Goal: Information Seeking & Learning: Learn about a topic

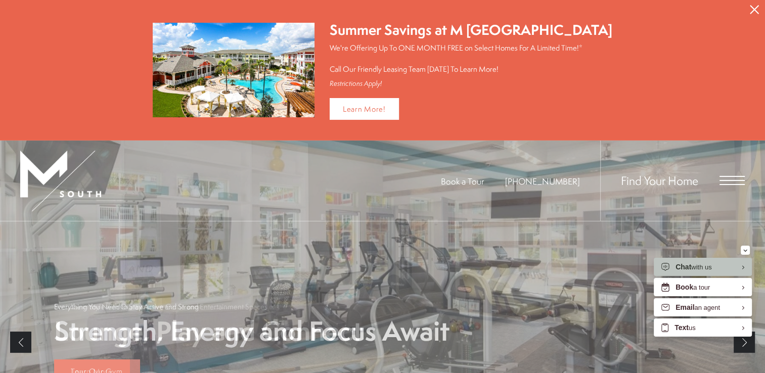
click at [569, 83] on div "Restrictions Apply!" at bounding box center [471, 83] width 283 height 9
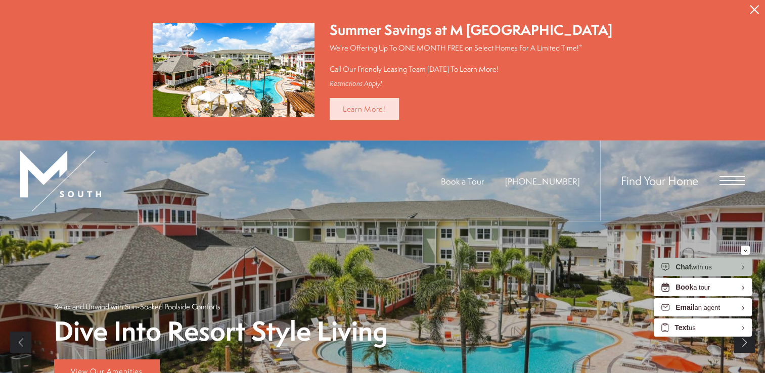
click at [399, 110] on link "Learn More!" at bounding box center [364, 109] width 69 height 22
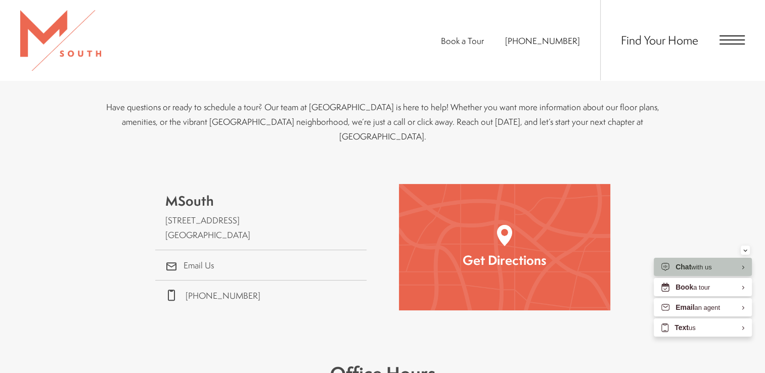
scroll to position [236, 0]
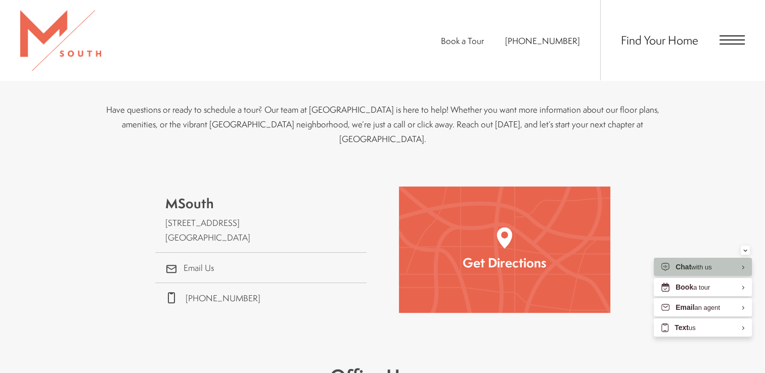
click at [732, 40] on span "Open Menu" at bounding box center [731, 39] width 25 height 1
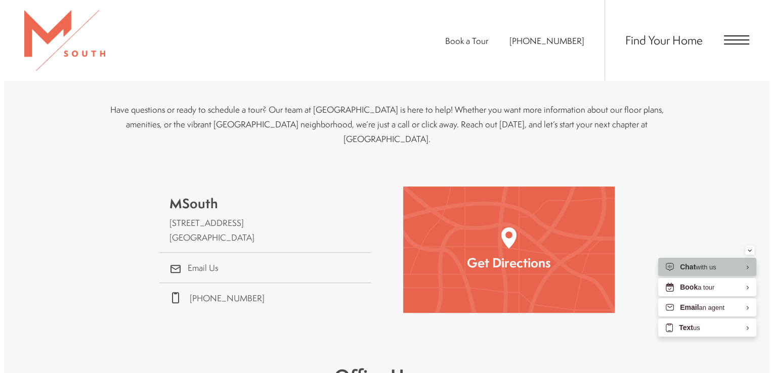
scroll to position [0, 0]
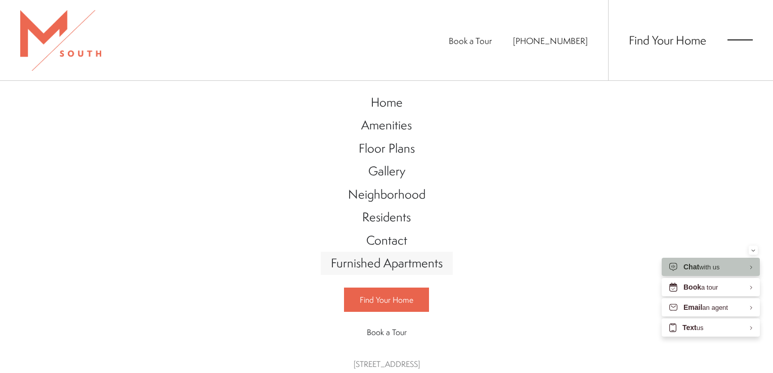
click at [378, 266] on span "Furnished Apartments" at bounding box center [387, 262] width 112 height 17
click at [379, 152] on span "Floor Plans" at bounding box center [386, 148] width 56 height 17
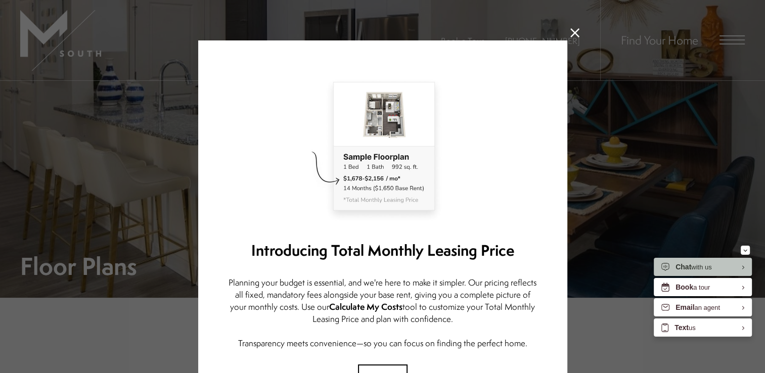
click at [570, 33] on icon at bounding box center [574, 32] width 9 height 9
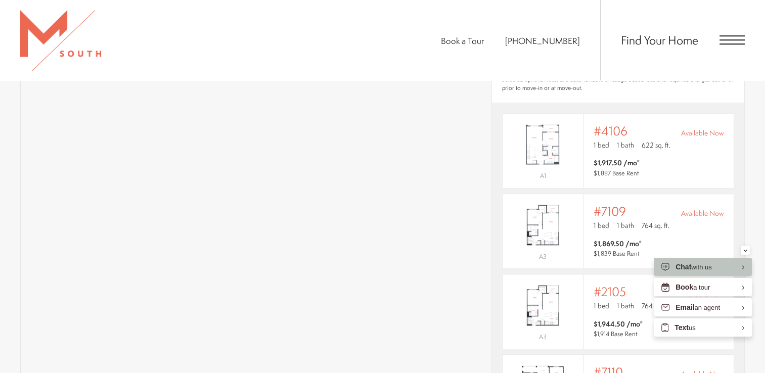
scroll to position [726, 0]
click at [612, 157] on span "$1,917.50 /mo*" at bounding box center [617, 162] width 46 height 10
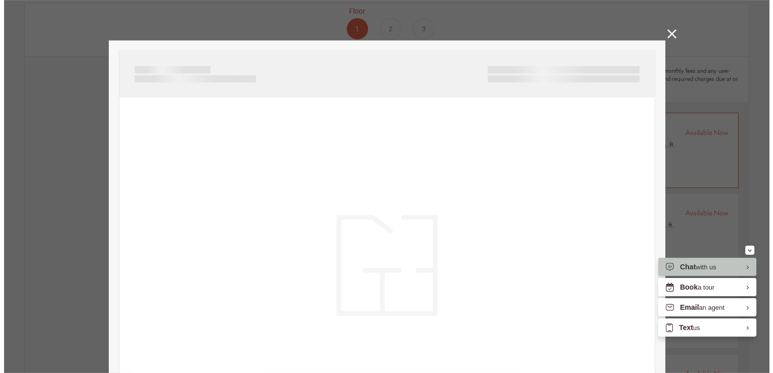
scroll to position [0, 0]
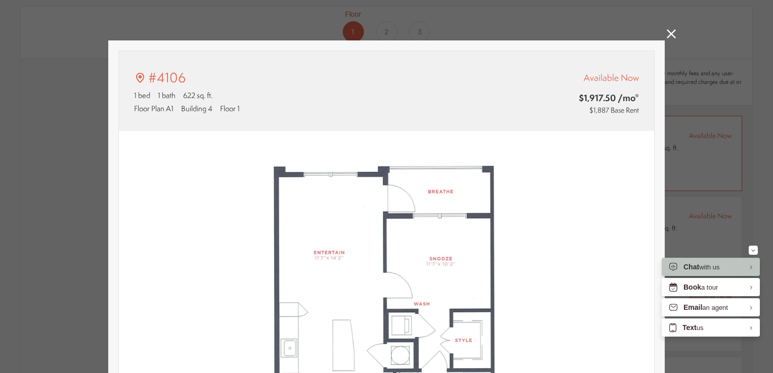
type input "**********"
click at [666, 36] on icon at bounding box center [670, 33] width 9 height 9
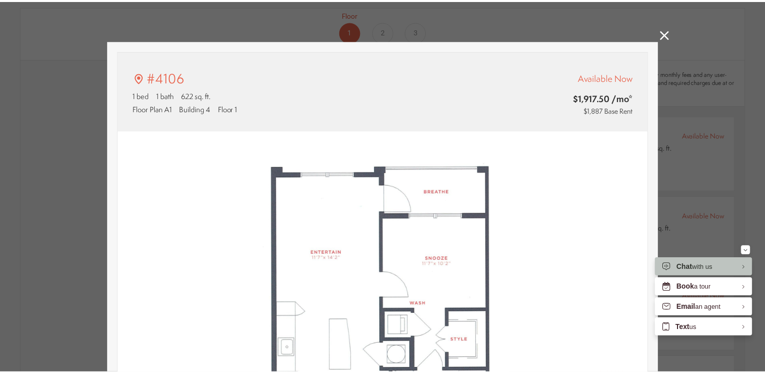
scroll to position [726, 0]
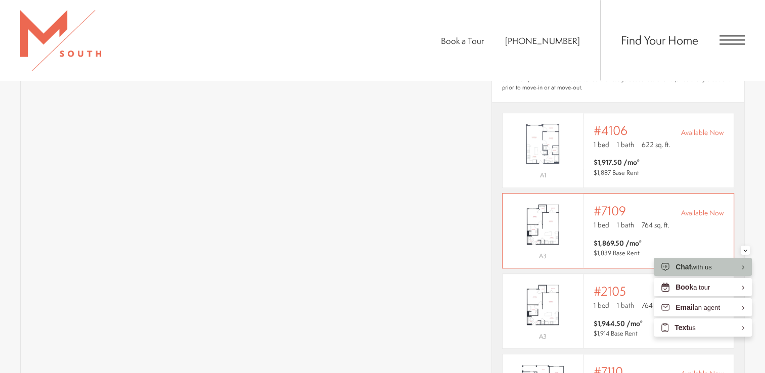
click at [673, 238] on span "$1,869.50 /mo* $1,839 Base Rent" at bounding box center [659, 248] width 130 height 20
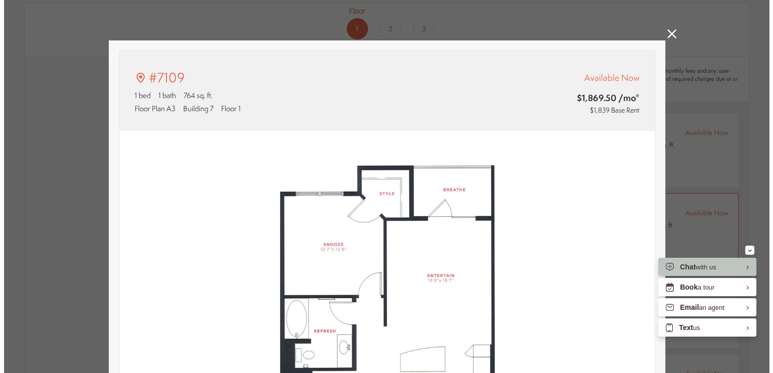
scroll to position [0, 0]
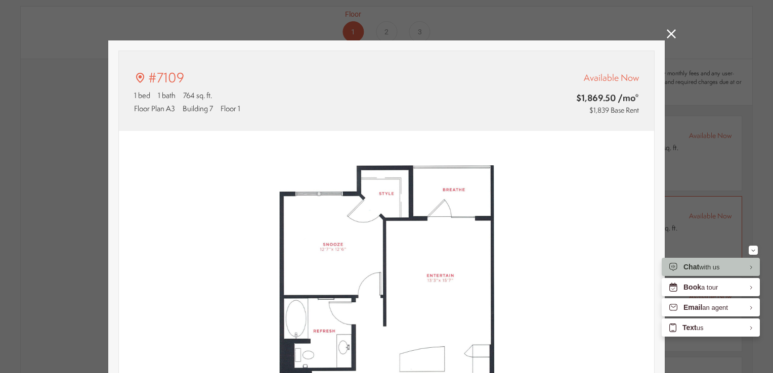
type input "**********"
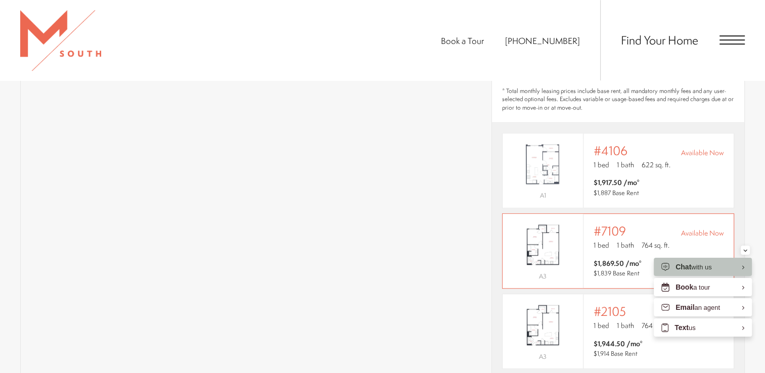
scroll to position [734, 0]
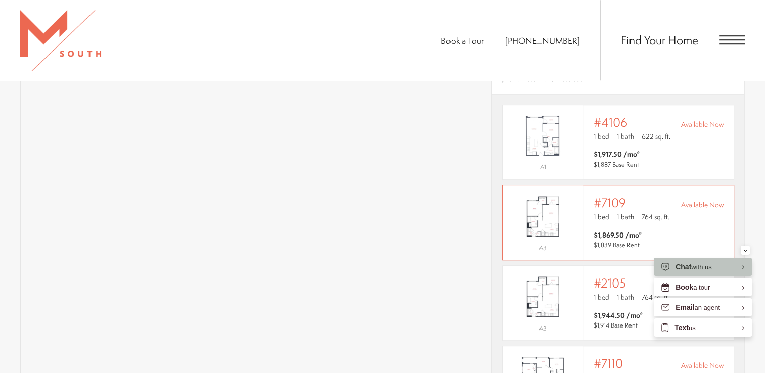
click at [635, 241] on span "$1,839 Base Rent" at bounding box center [617, 245] width 46 height 9
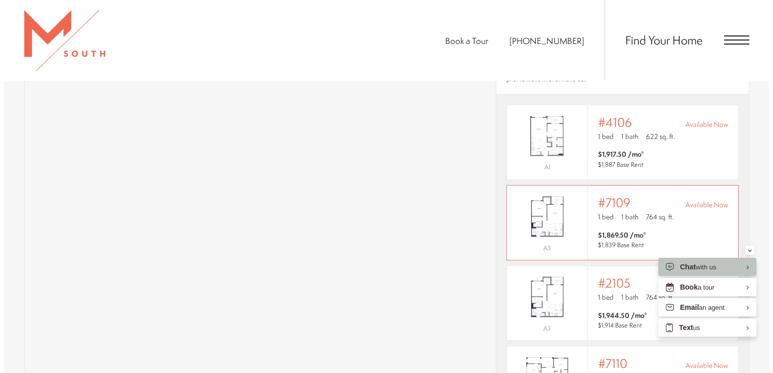
scroll to position [0, 0]
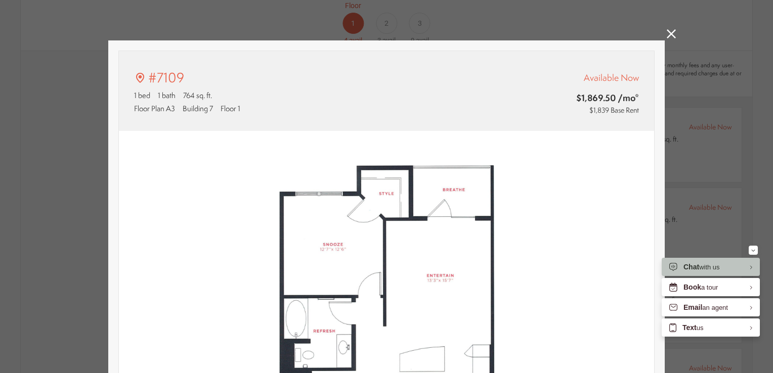
click at [666, 31] on icon at bounding box center [670, 33] width 9 height 9
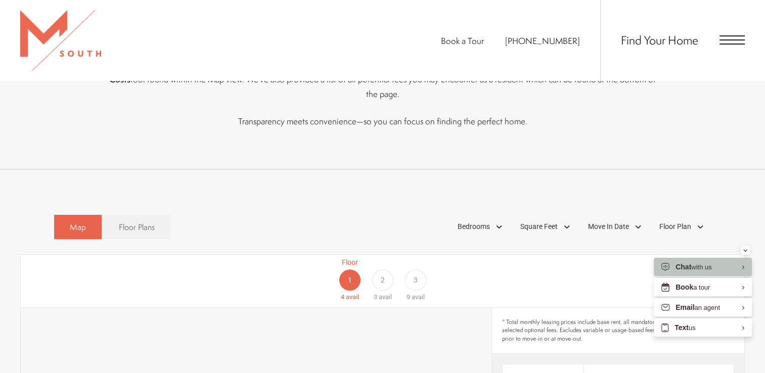
scroll to position [443, 0]
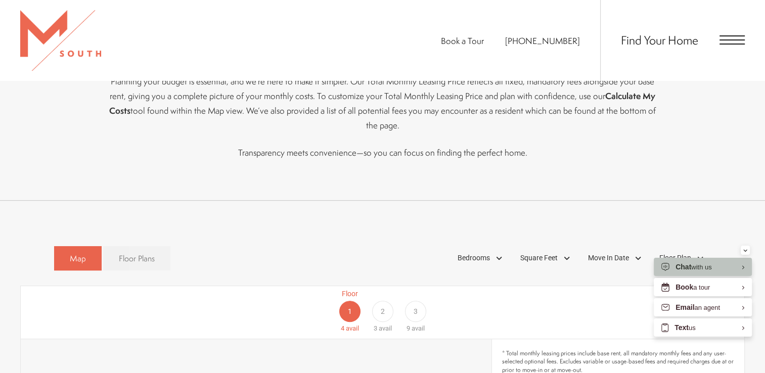
click at [137, 254] on link "Floor Plans" at bounding box center [136, 258] width 67 height 25
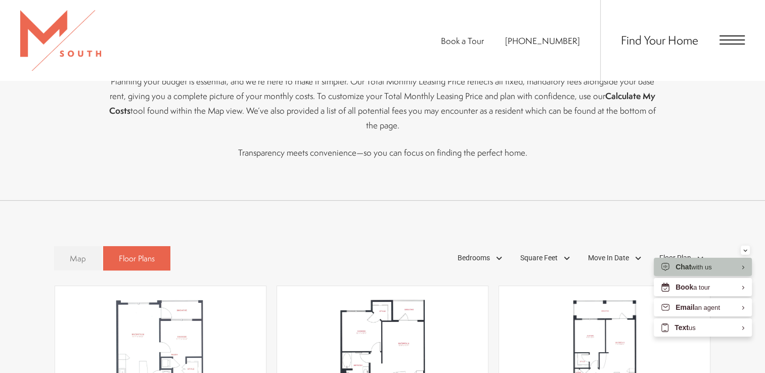
click at [63, 246] on link "Map" at bounding box center [78, 258] width 48 height 25
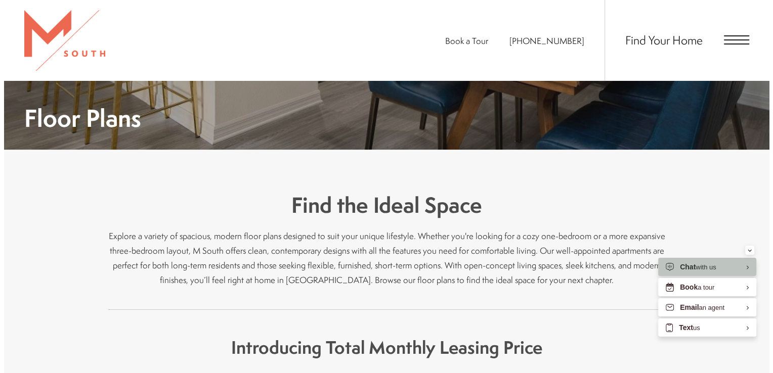
scroll to position [0, 0]
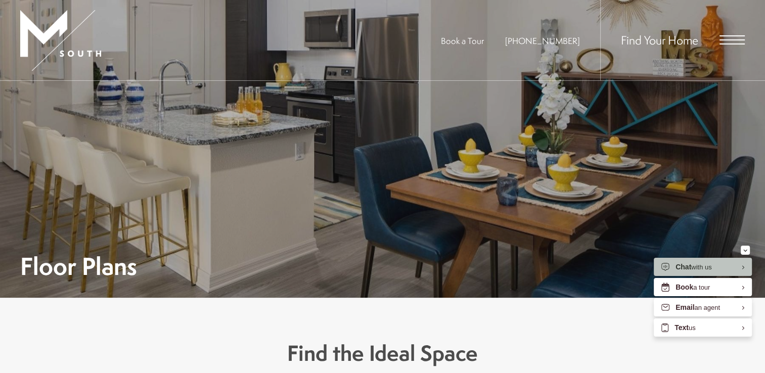
click at [730, 38] on span "Open Menu" at bounding box center [731, 39] width 25 height 9
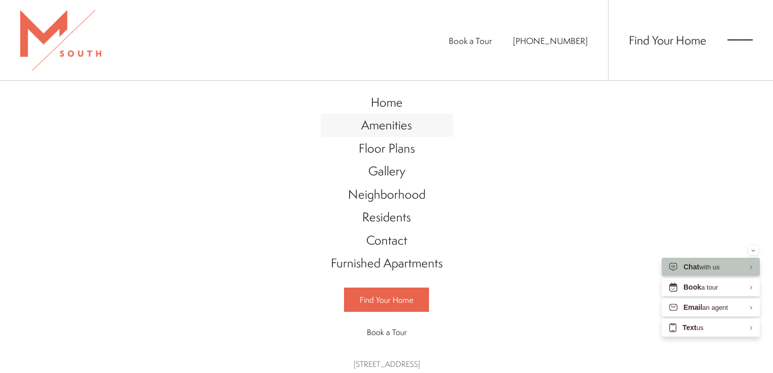
click at [379, 121] on span "Amenities" at bounding box center [386, 124] width 51 height 17
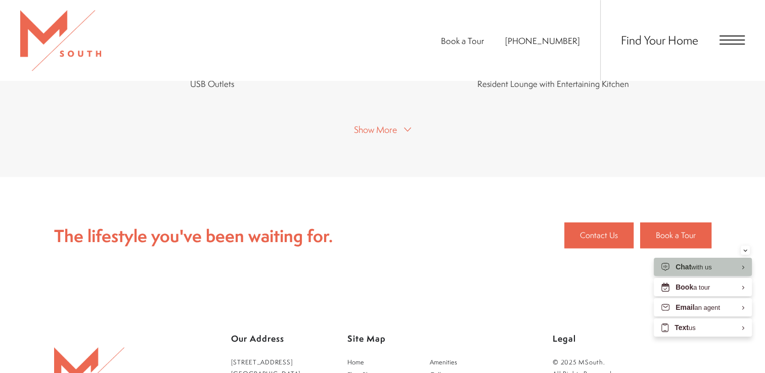
scroll to position [1129, 0]
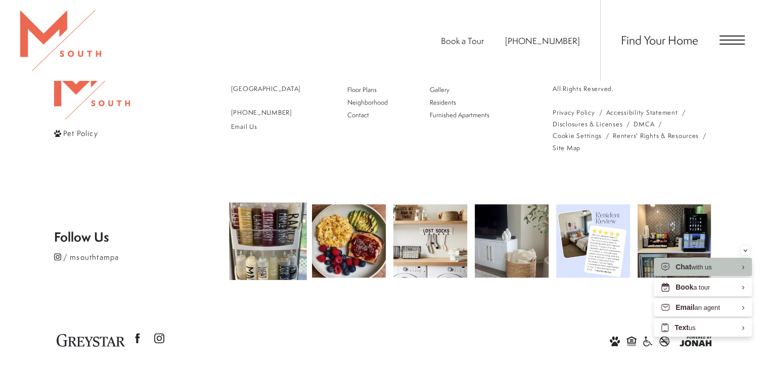
click at [288, 239] on img at bounding box center [267, 240] width 77 height 77
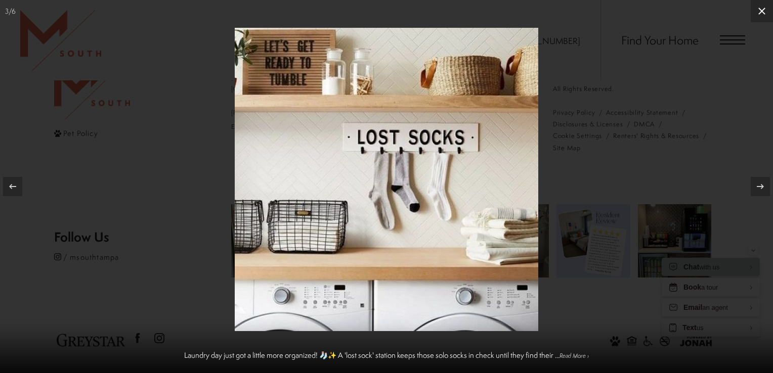
click at [761, 14] on icon at bounding box center [761, 11] width 12 height 12
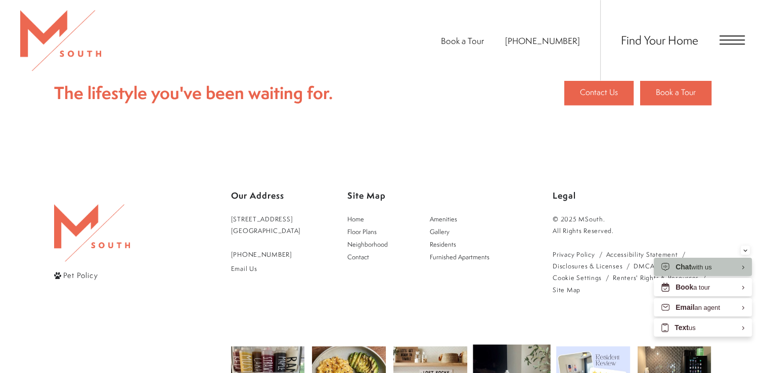
scroll to position [983, 0]
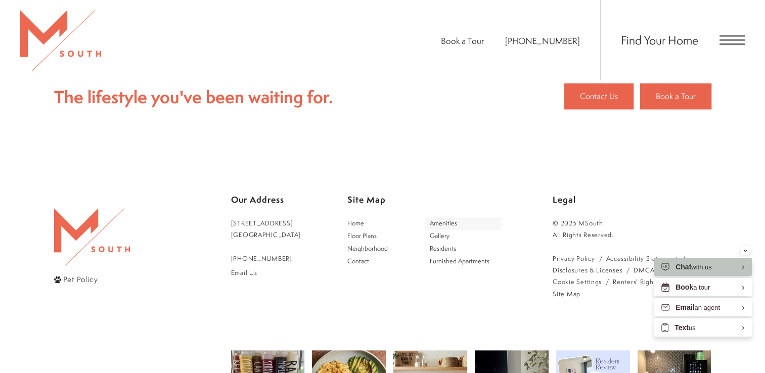
click at [454, 217] on link "Amenities" at bounding box center [463, 223] width 76 height 13
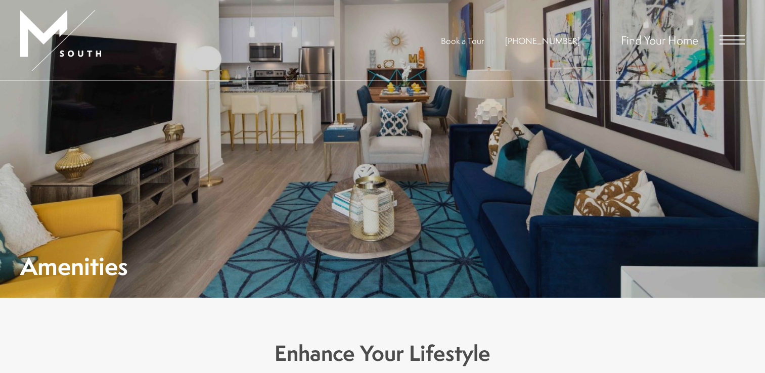
click at [451, 219] on div "Amenities" at bounding box center [382, 189] width 725 height 177
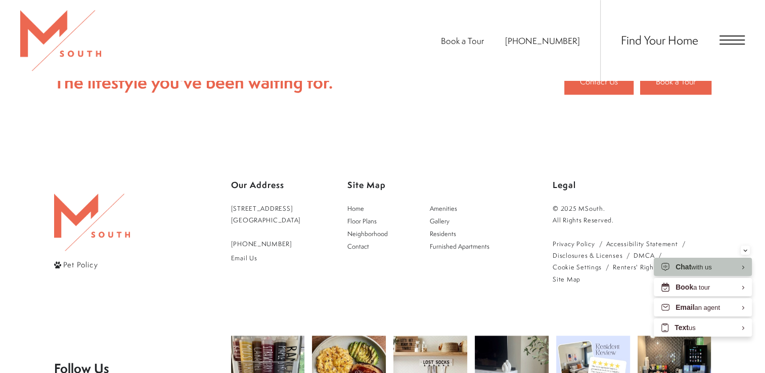
scroll to position [999, 0]
click at [449, 216] on span "Gallery" at bounding box center [440, 220] width 20 height 9
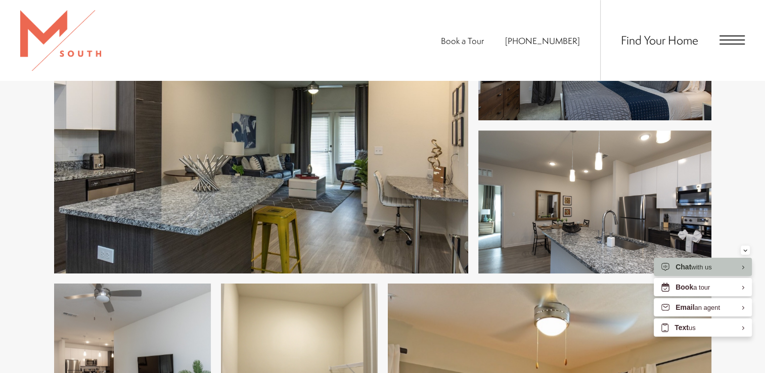
scroll to position [546, 0]
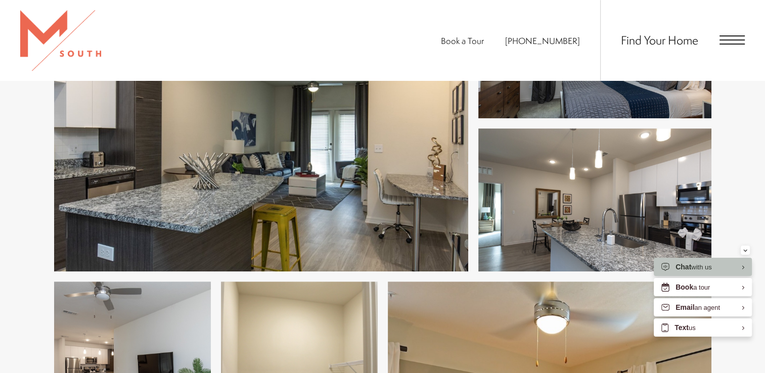
click at [292, 190] on img at bounding box center [261, 124] width 414 height 296
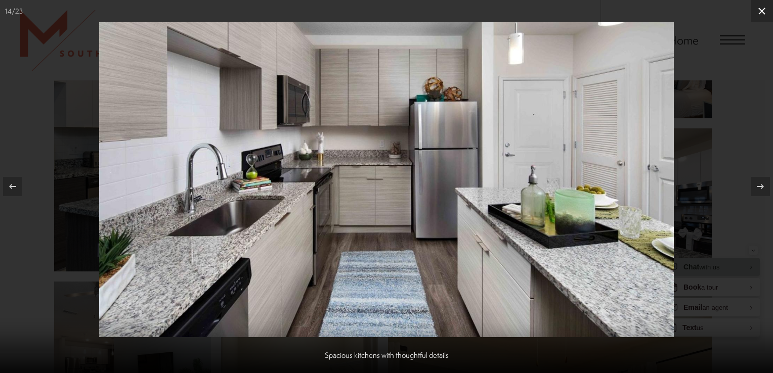
click at [762, 9] on icon at bounding box center [761, 11] width 12 height 12
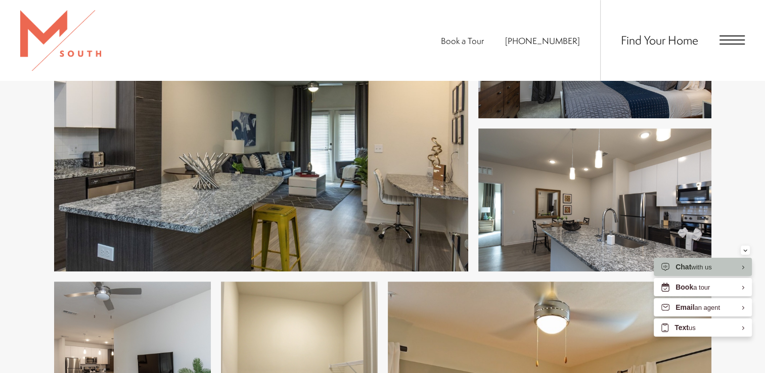
click at [730, 38] on span "Open Menu" at bounding box center [731, 39] width 25 height 9
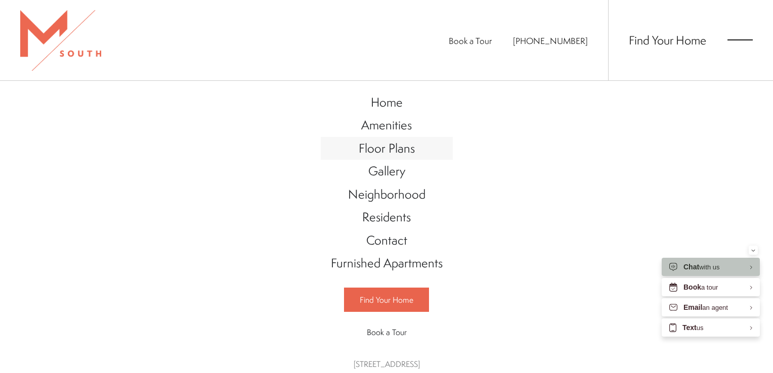
click at [379, 153] on span "Floor Plans" at bounding box center [386, 148] width 56 height 17
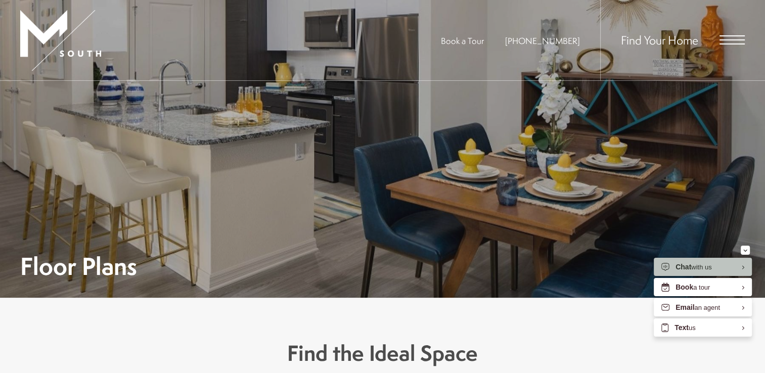
click at [731, 37] on span "Open Menu" at bounding box center [731, 39] width 25 height 9
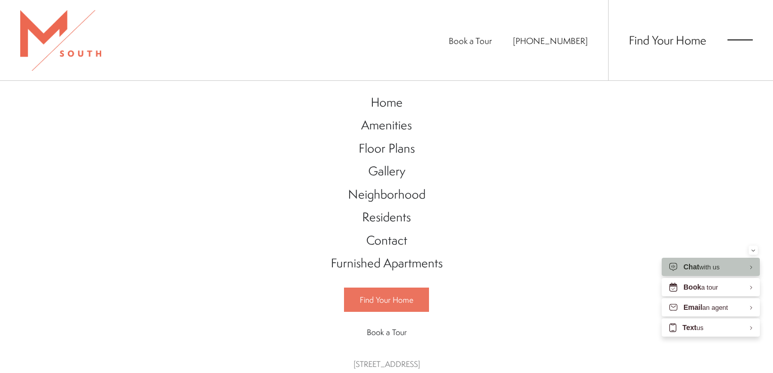
click at [378, 299] on span "Find Your Home" at bounding box center [386, 299] width 54 height 11
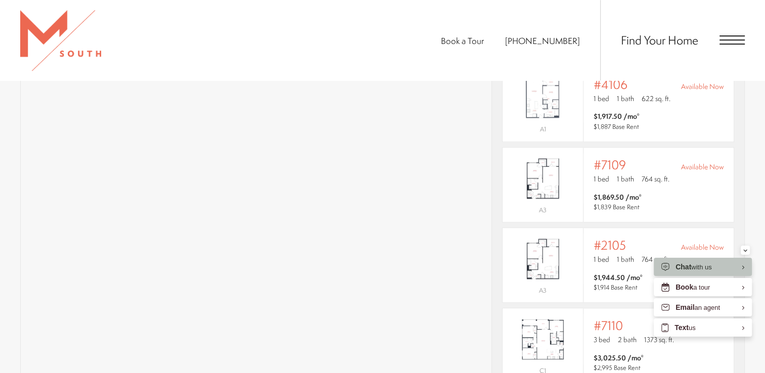
scroll to position [764, 0]
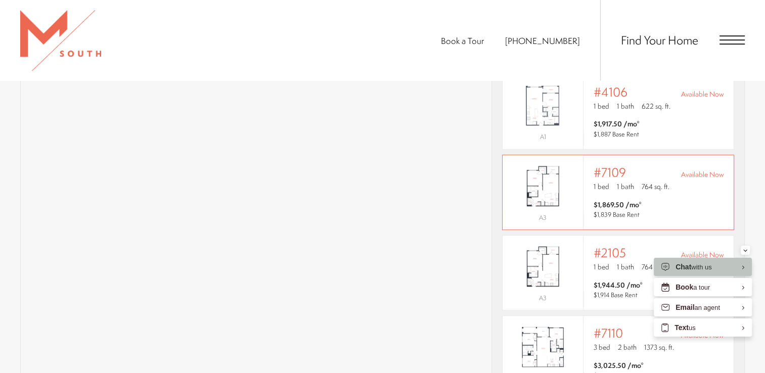
click at [609, 165] on span "#7109" at bounding box center [610, 172] width 32 height 14
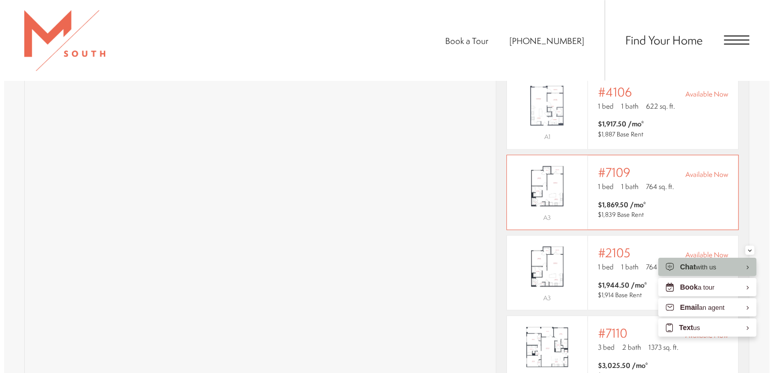
scroll to position [0, 0]
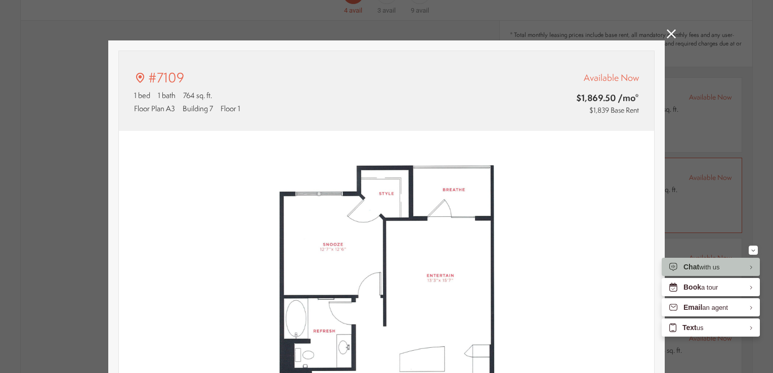
type input "**********"
click at [666, 33] on icon at bounding box center [670, 33] width 9 height 9
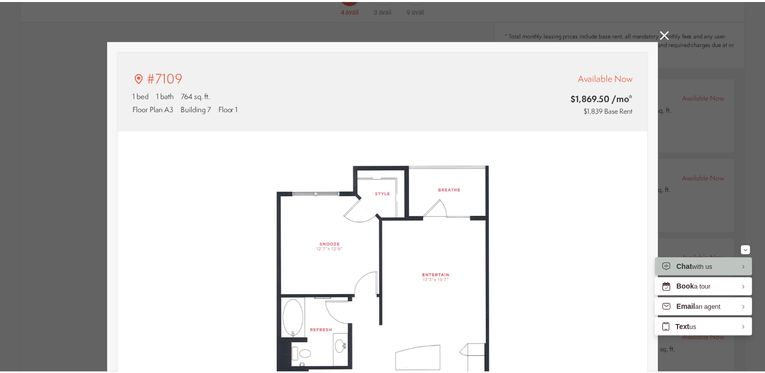
scroll to position [764, 0]
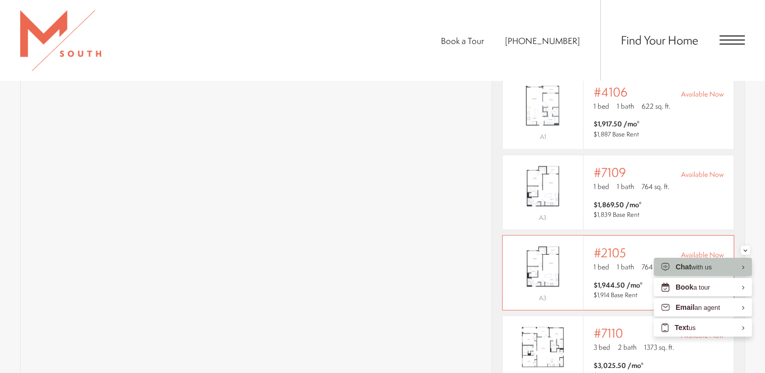
click at [603, 262] on span "1 bed" at bounding box center [602, 267] width 16 height 10
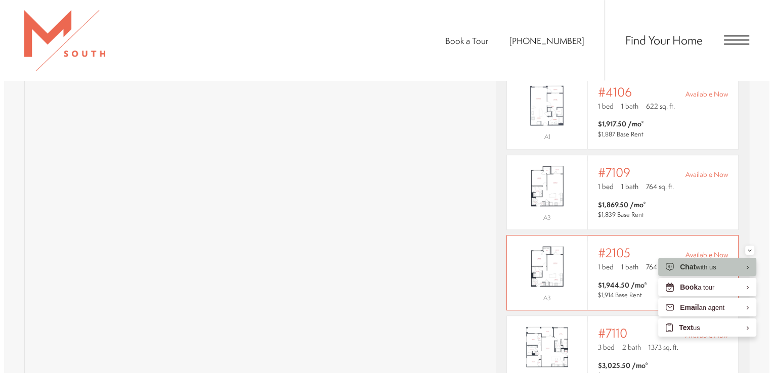
scroll to position [0, 0]
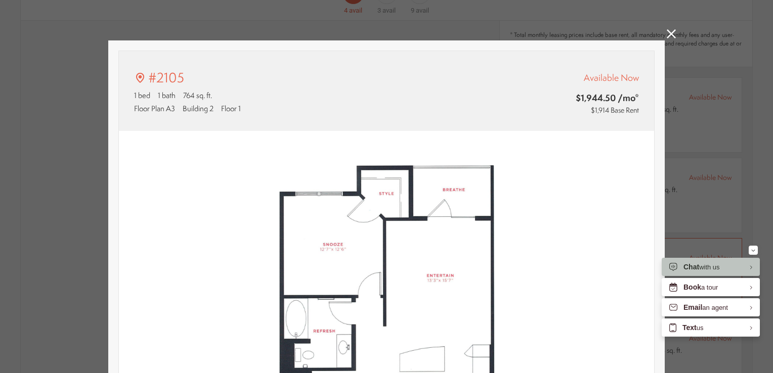
type input "**********"
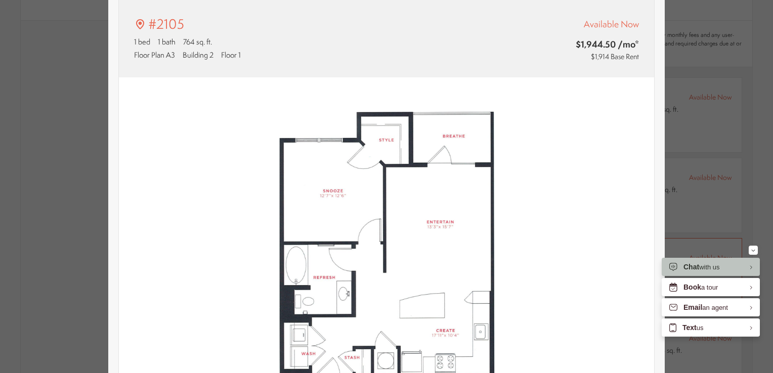
scroll to position [24, 0]
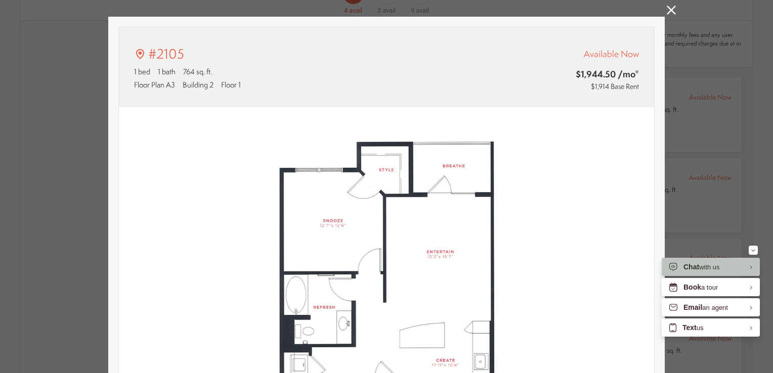
click at [667, 9] on icon at bounding box center [670, 10] width 9 height 9
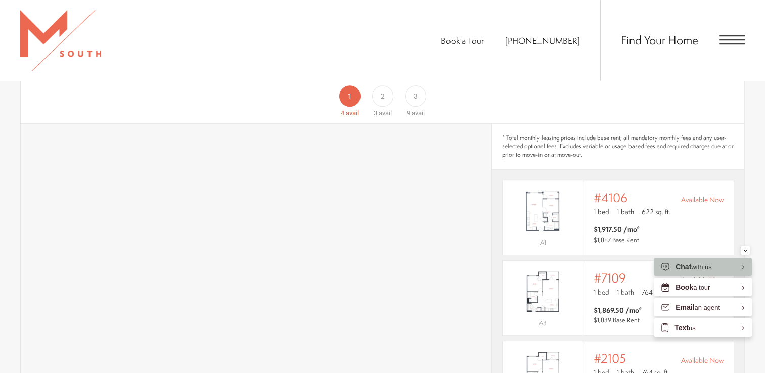
scroll to position [657, 0]
click at [382, 93] on span "2" at bounding box center [382, 98] width 4 height 11
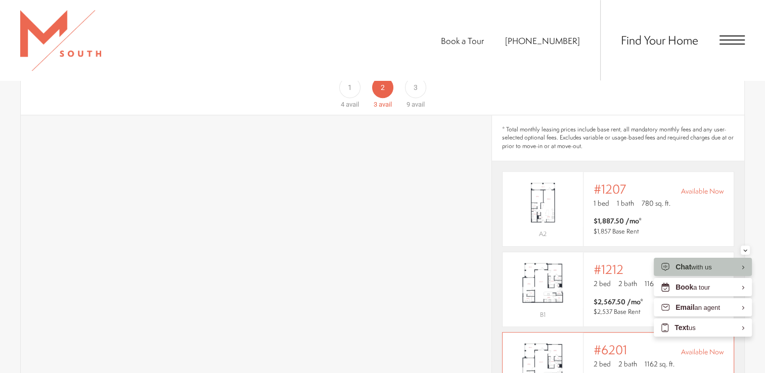
scroll to position [667, 0]
click at [348, 82] on div "1" at bounding box center [349, 87] width 21 height 21
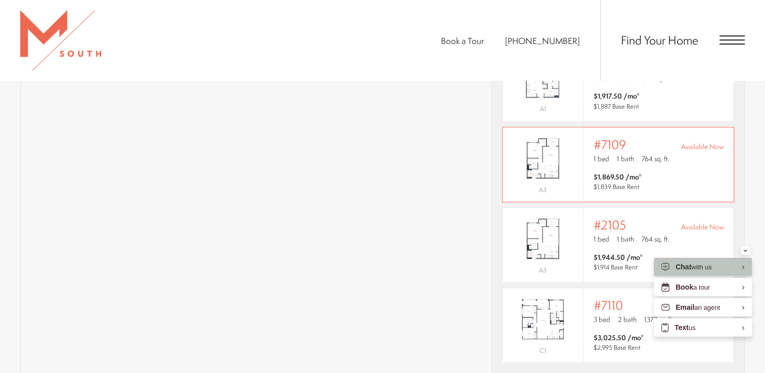
scroll to position [792, 0]
click at [617, 154] on span "1 bath" at bounding box center [625, 159] width 17 height 10
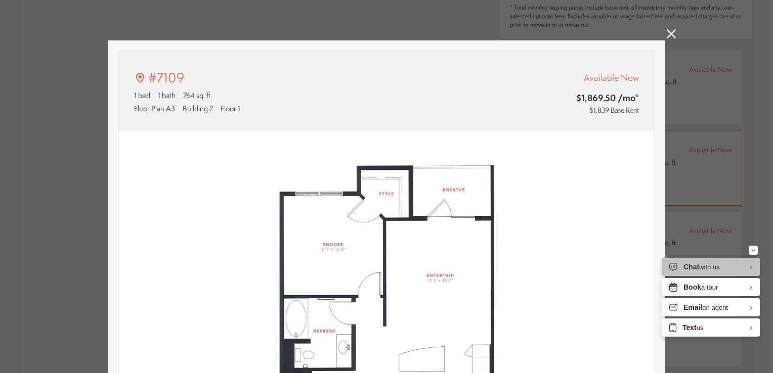
scroll to position [0, 0]
click at [669, 31] on icon at bounding box center [670, 33] width 9 height 9
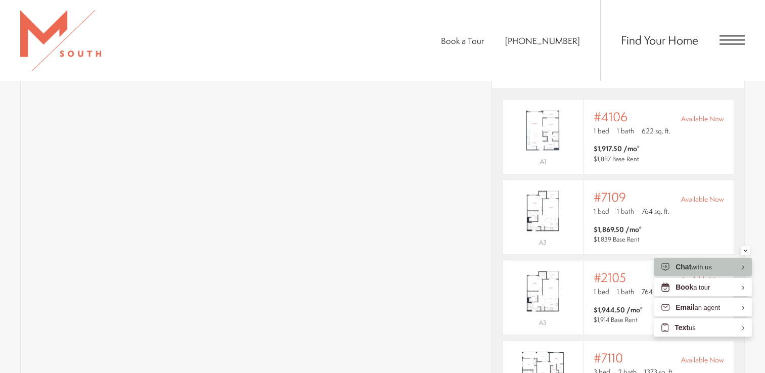
scroll to position [739, 0]
click at [611, 207] on p "1 bed 1 bath 764 sq. ft." at bounding box center [659, 212] width 130 height 10
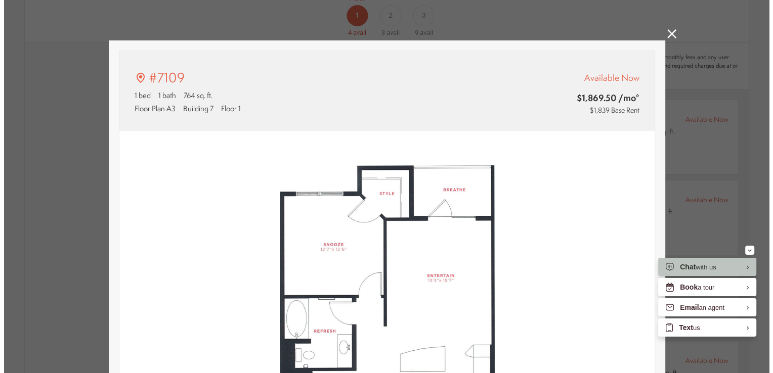
scroll to position [0, 0]
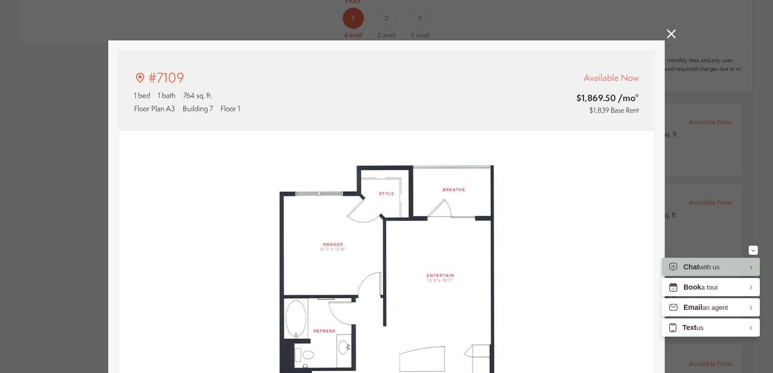
click at [671, 31] on icon at bounding box center [670, 33] width 9 height 9
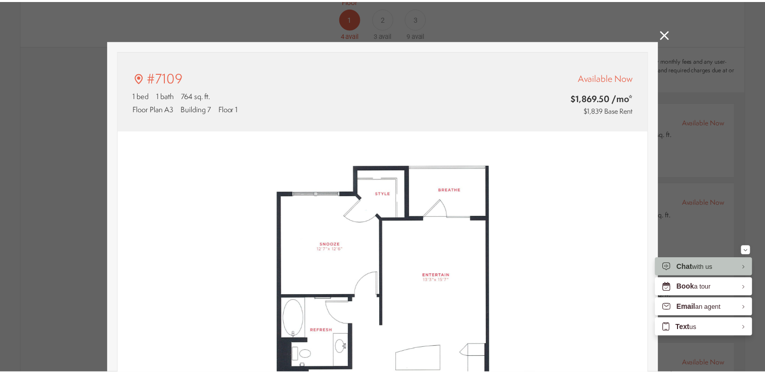
scroll to position [739, 0]
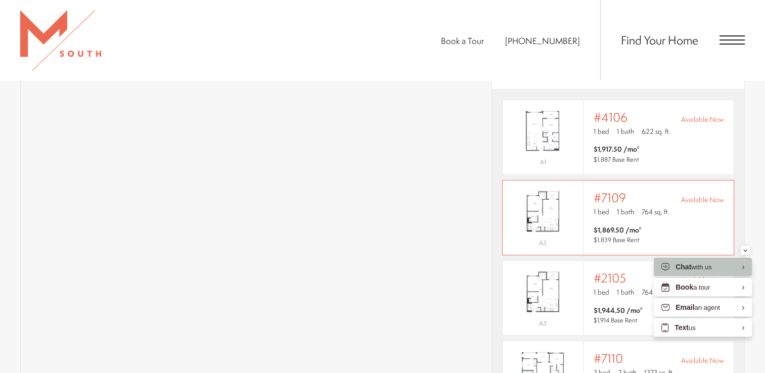
click at [615, 191] on span "#7109" at bounding box center [610, 198] width 32 height 14
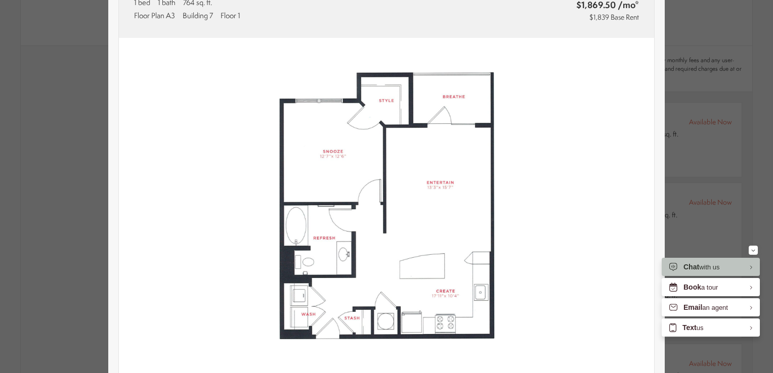
scroll to position [0, 0]
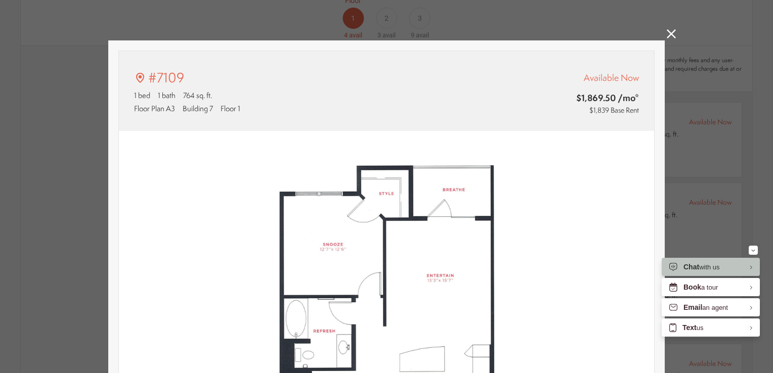
click at [667, 35] on icon at bounding box center [670, 33] width 9 height 9
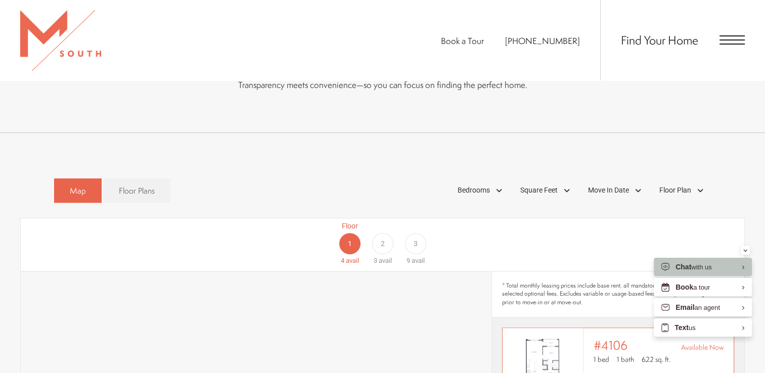
scroll to position [506, 0]
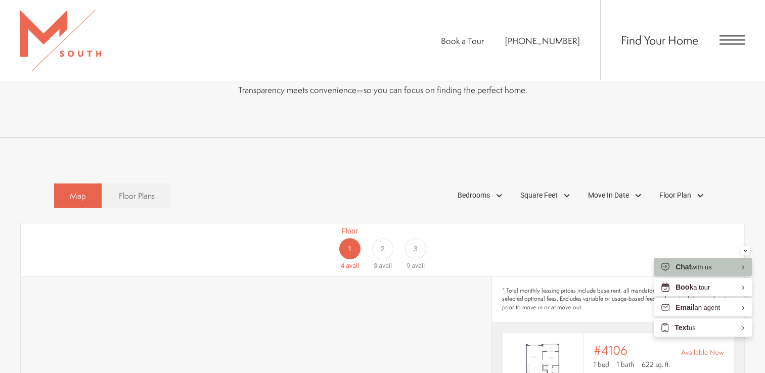
click at [730, 39] on span "Open Menu" at bounding box center [731, 39] width 25 height 9
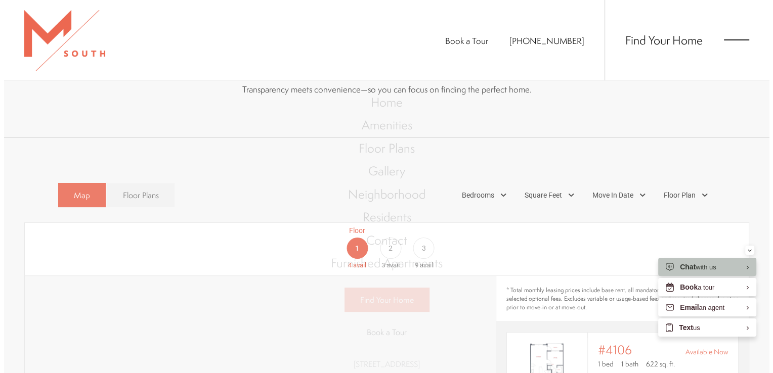
scroll to position [0, 0]
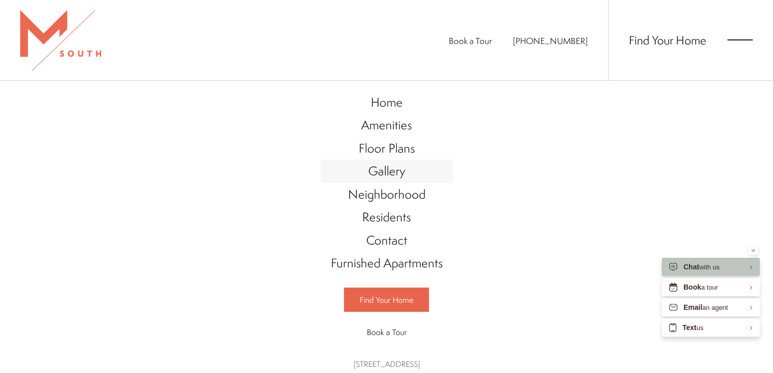
click at [379, 173] on span "Gallery" at bounding box center [386, 170] width 37 height 17
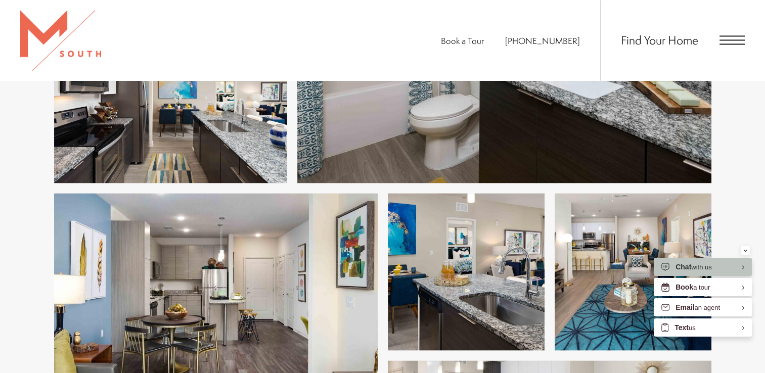
scroll to position [1632, 0]
